Goal: Transaction & Acquisition: Download file/media

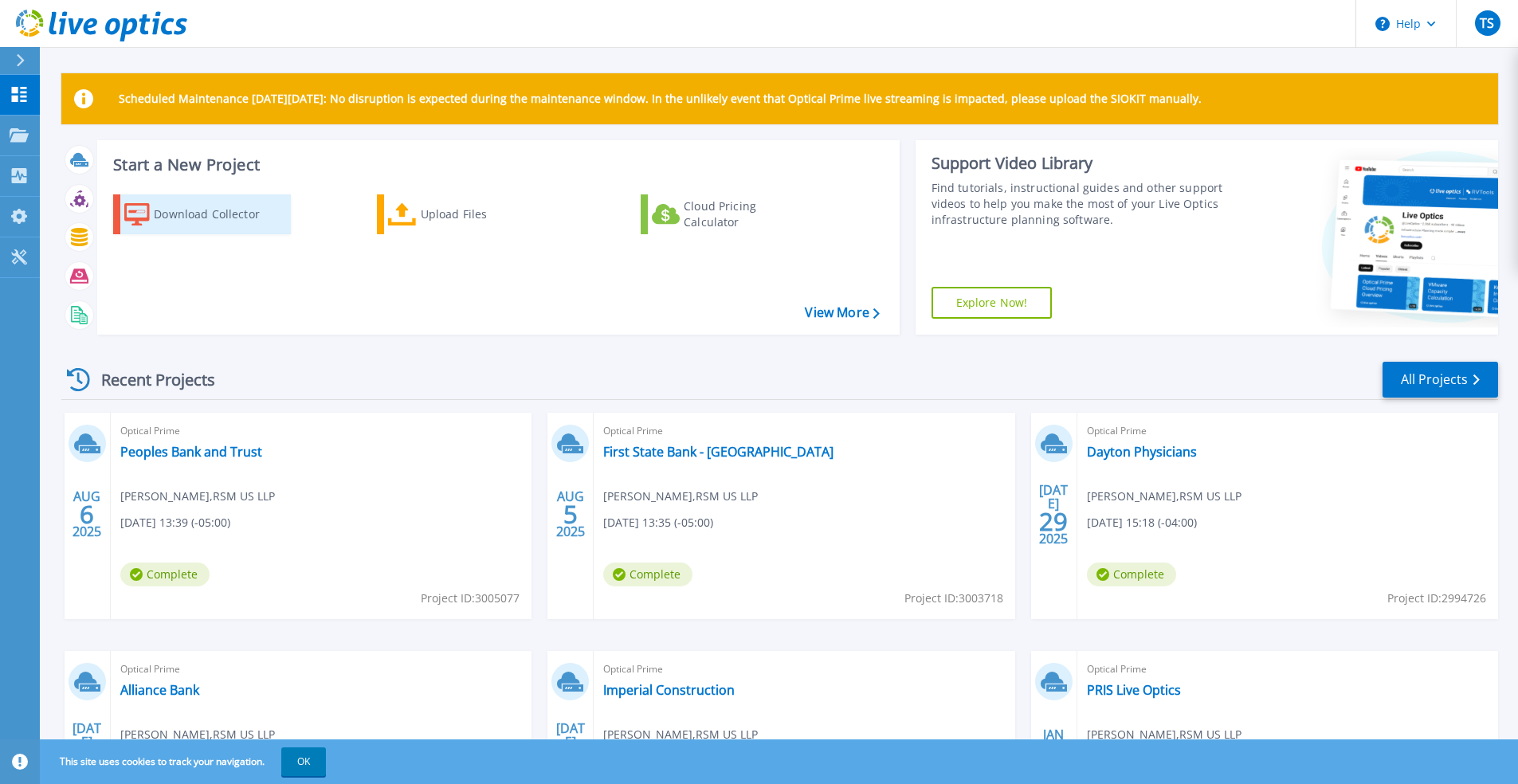
click at [206, 214] on div "Download Collector" at bounding box center [217, 214] width 128 height 32
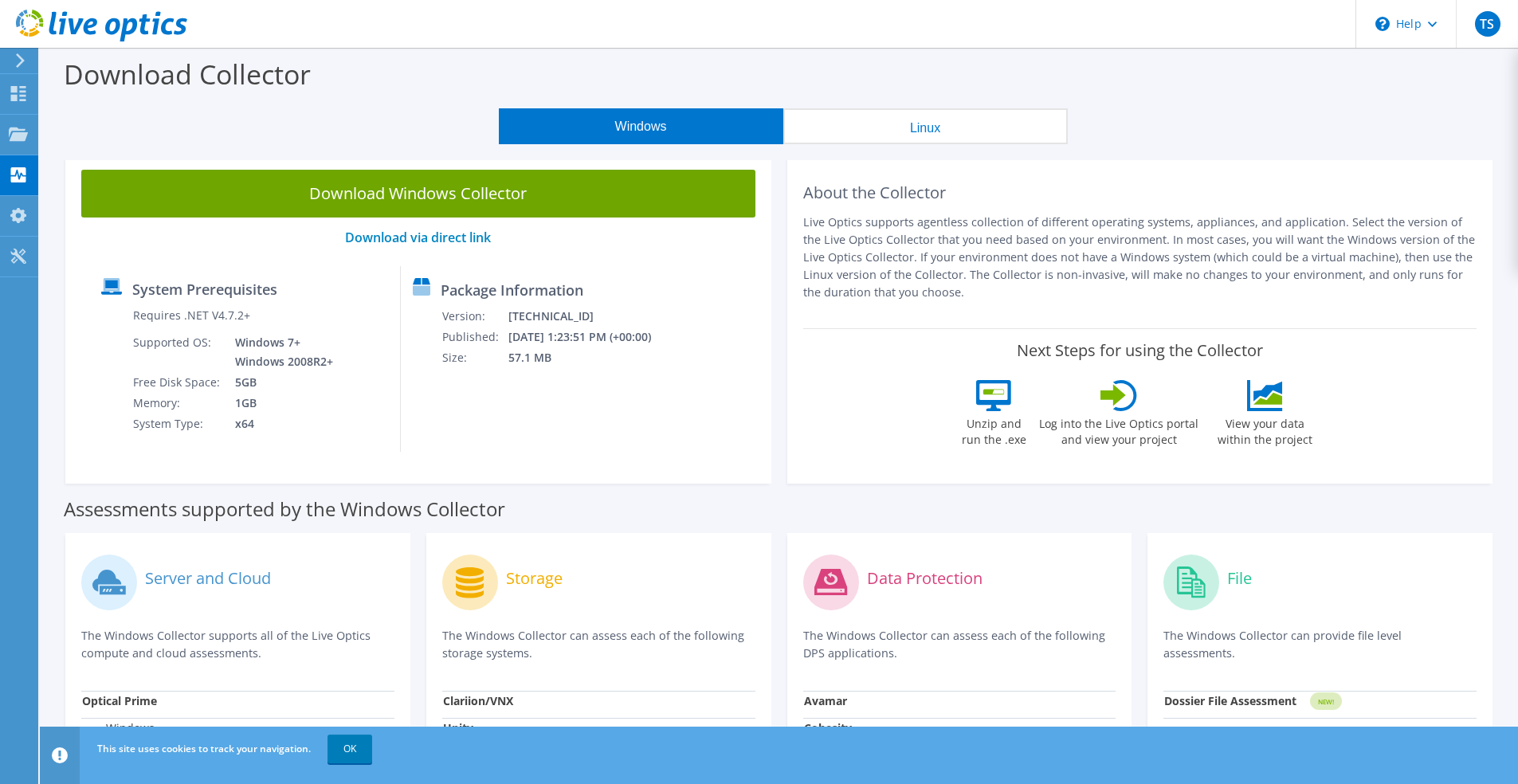
click at [590, 128] on button "Windows" at bounding box center [641, 126] width 284 height 36
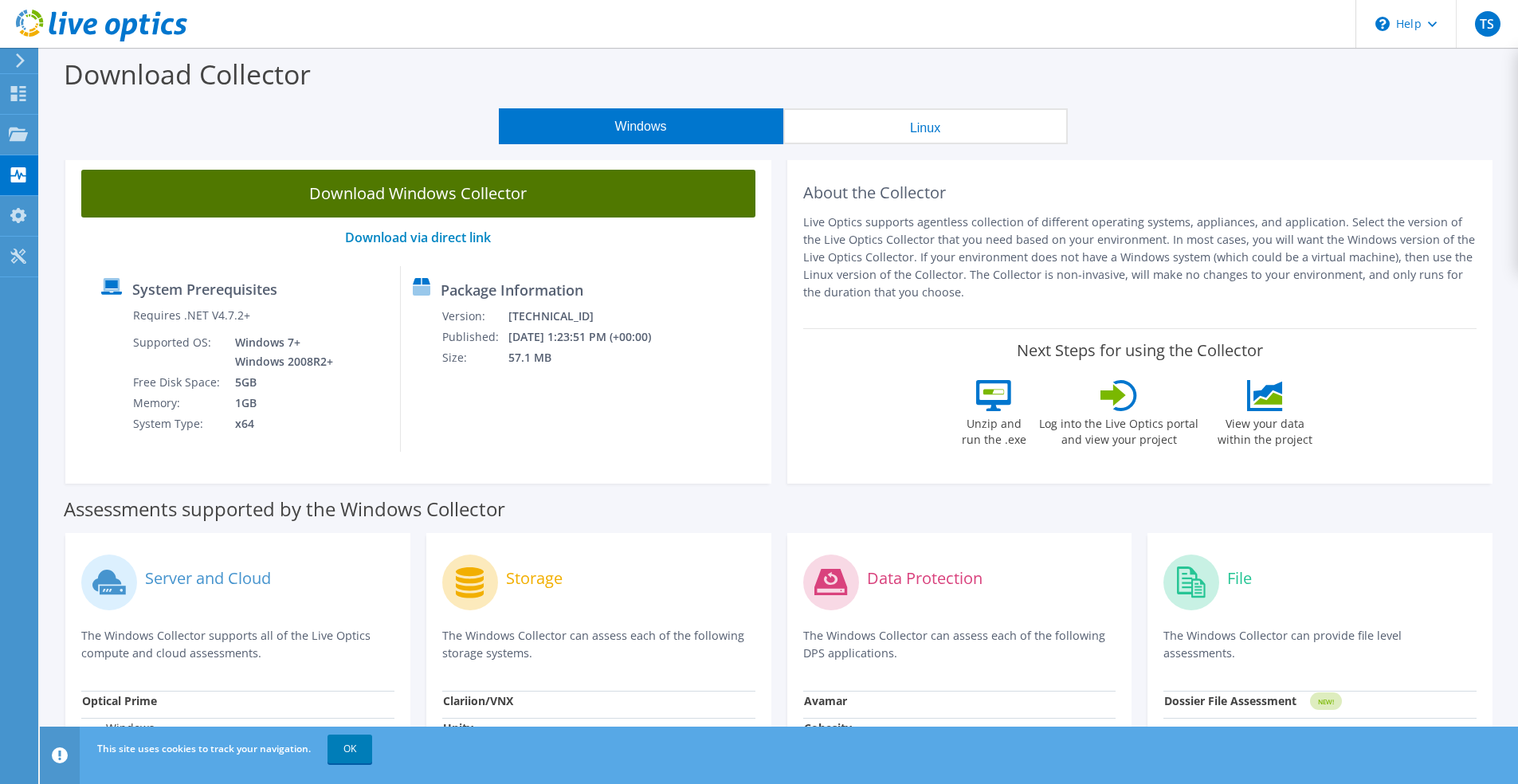
click at [451, 188] on link "Download Windows Collector" at bounding box center [417, 194] width 674 height 48
